Goal: Obtain resource: Download file/media

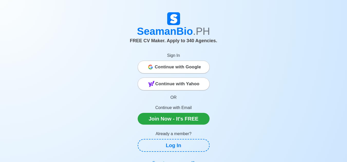
click at [190, 72] on span "Continue with Google" at bounding box center [178, 67] width 46 height 10
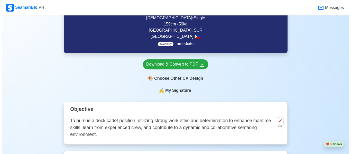
scroll to position [126, 0]
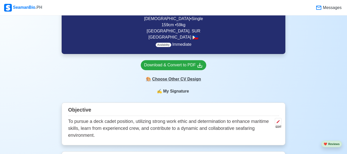
click at [178, 78] on div "🎨 Choose Other CV Design" at bounding box center [173, 79] width 65 height 10
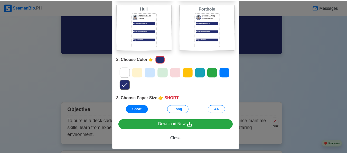
scroll to position [80, 0]
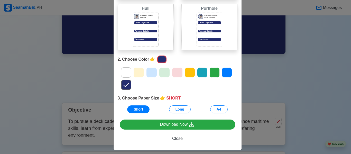
click at [149, 74] on icon at bounding box center [152, 73] width 8 height 8
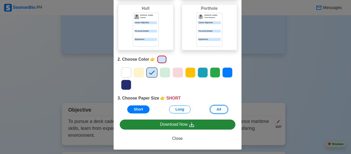
drag, startPoint x: 212, startPoint y: 109, endPoint x: 157, endPoint y: 129, distance: 58.8
click at [212, 109] on button "A4" at bounding box center [218, 109] width 17 height 8
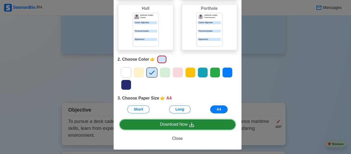
click at [180, 125] on div "Download Now" at bounding box center [177, 124] width 35 height 6
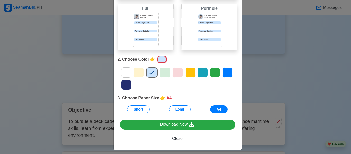
click at [306, 84] on div "Choose Other CV Design × Close 1. Choose Design 👉 PORT Port Donald Cris Captain…" at bounding box center [175, 77] width 351 height 154
click at [302, 75] on div "Choose Other CV Design × Close 1. Choose Design 👉 PORT Port Donald Cris Captain…" at bounding box center [175, 77] width 351 height 154
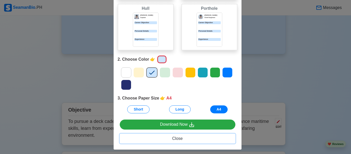
click at [187, 135] on button "Close" at bounding box center [177, 138] width 115 height 10
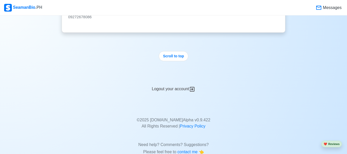
scroll to position [1791, 0]
